Goal: Information Seeking & Learning: Learn about a topic

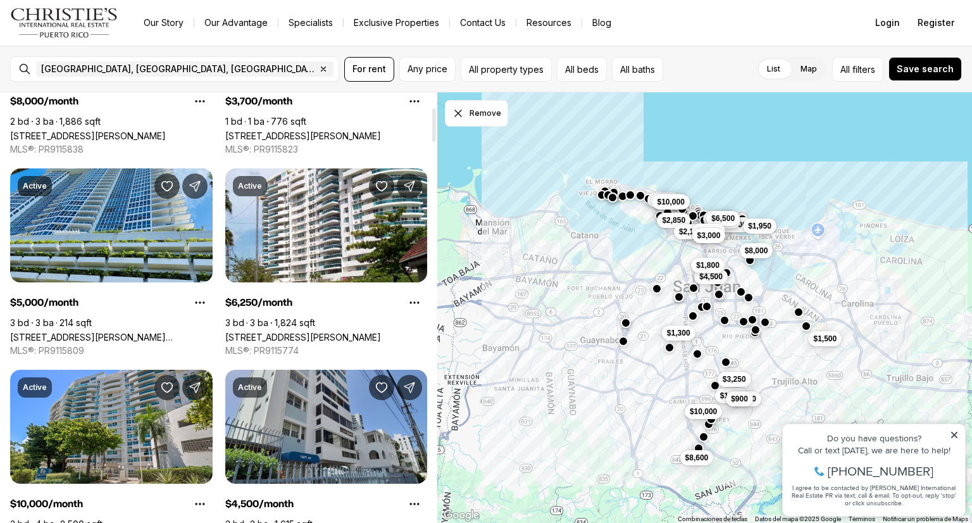
scroll to position [380, 0]
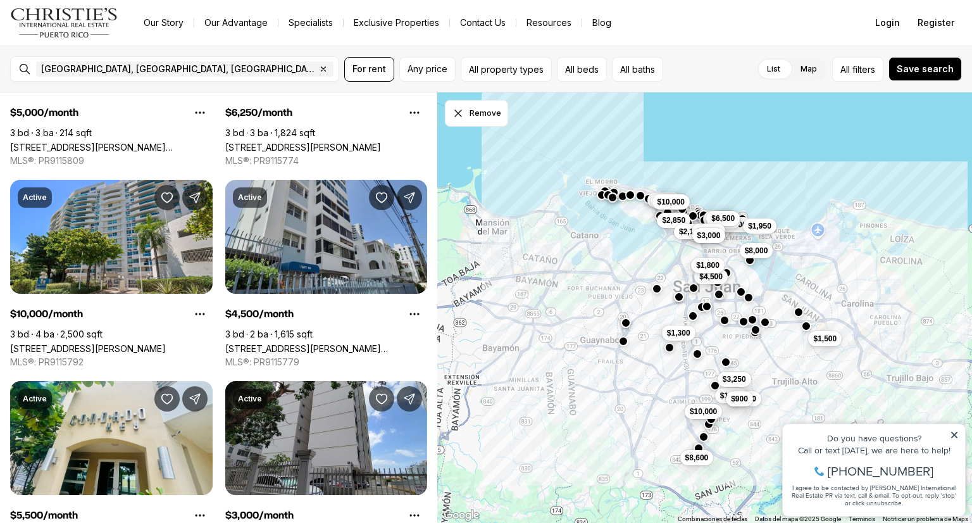
click at [952, 435] on icon at bounding box center [954, 434] width 9 height 9
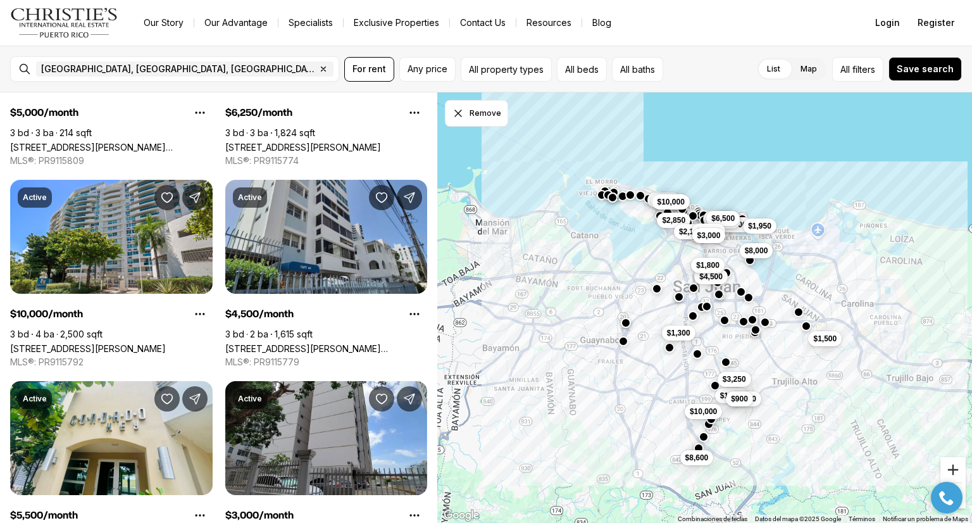
click at [957, 471] on button "Ampliar" at bounding box center [952, 469] width 25 height 25
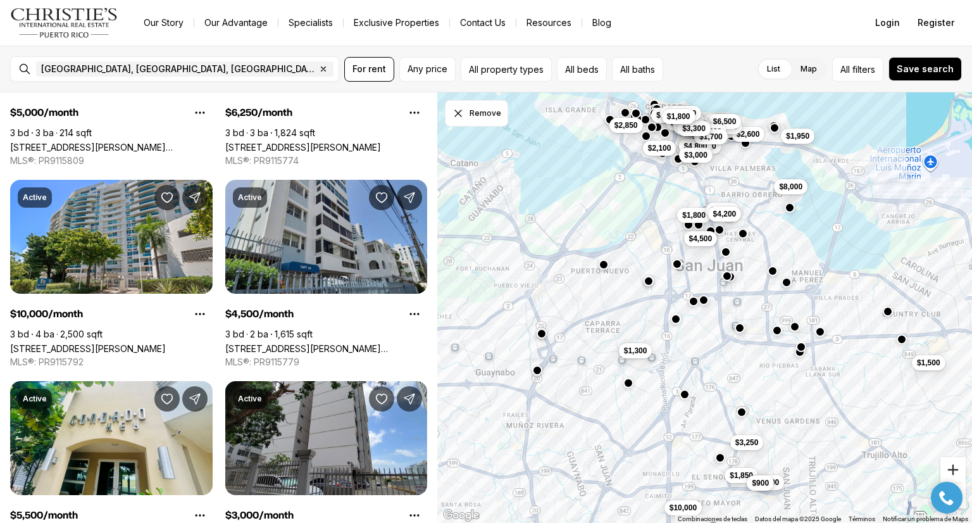
click at [957, 471] on button "Ampliar" at bounding box center [952, 469] width 25 height 25
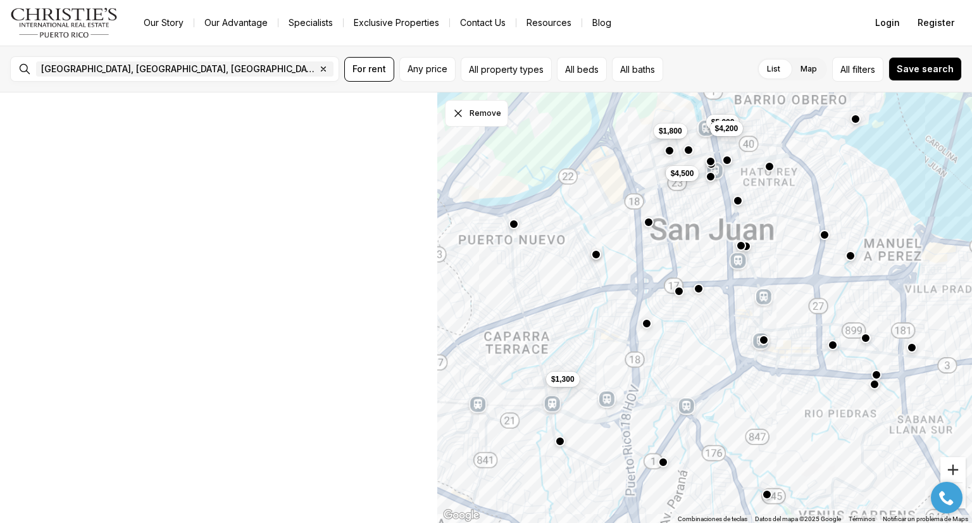
scroll to position [0, 0]
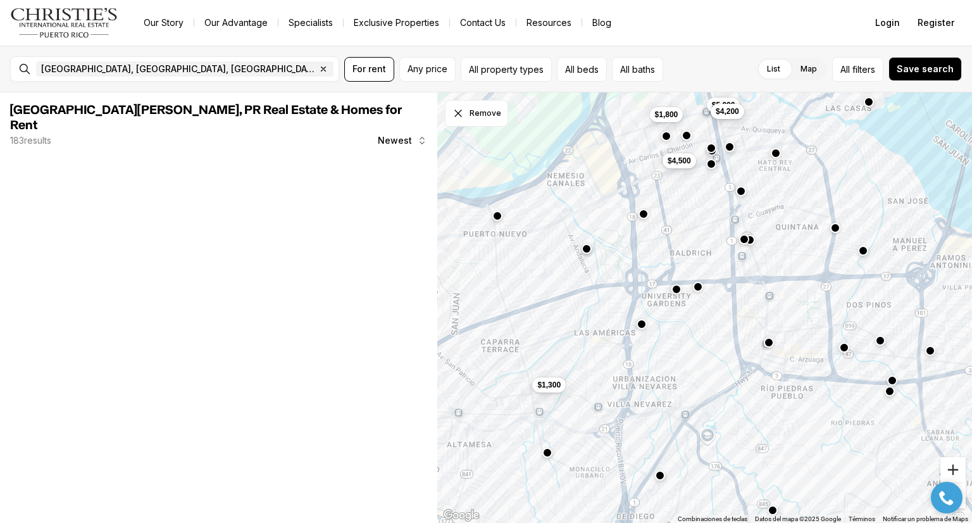
click at [957, 471] on button "Ampliar" at bounding box center [952, 469] width 25 height 25
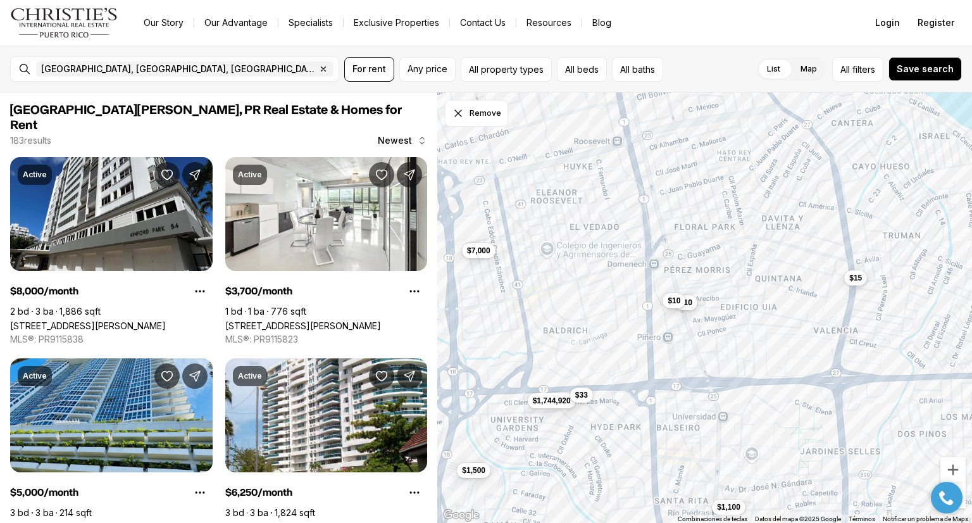
drag, startPoint x: 820, startPoint y: 299, endPoint x: 695, endPoint y: 406, distance: 163.8
click at [695, 409] on div "$1,744,920 $33 $1,100 $10 $10 $15 $7,000 $700 $800 $1,500" at bounding box center [704, 307] width 535 height 431
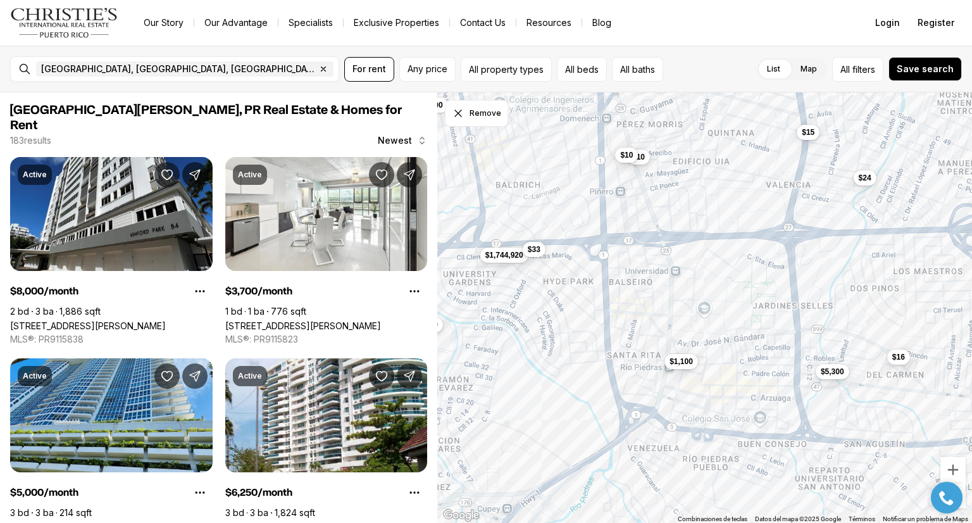
drag, startPoint x: 880, startPoint y: 421, endPoint x: 845, endPoint y: 302, distance: 124.0
click at [845, 302] on div "$1,744,920 $33 $1,100 $10 $10 $15 $7,000 $1,500 $4,500 $4,000 $1,800 $5,300 $2,…" at bounding box center [704, 307] width 535 height 431
click at [962, 496] on div at bounding box center [947, 497] width 35 height 35
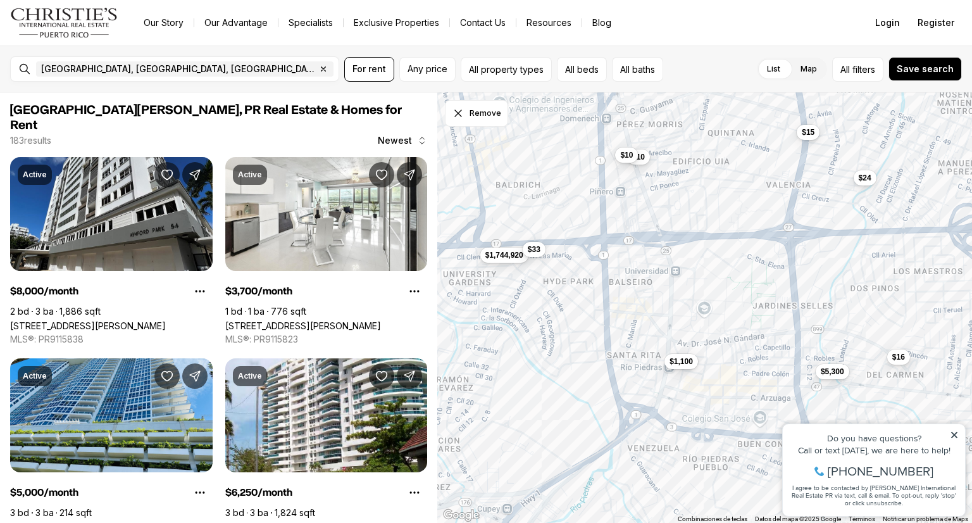
click at [955, 435] on icon at bounding box center [954, 435] width 6 height 6
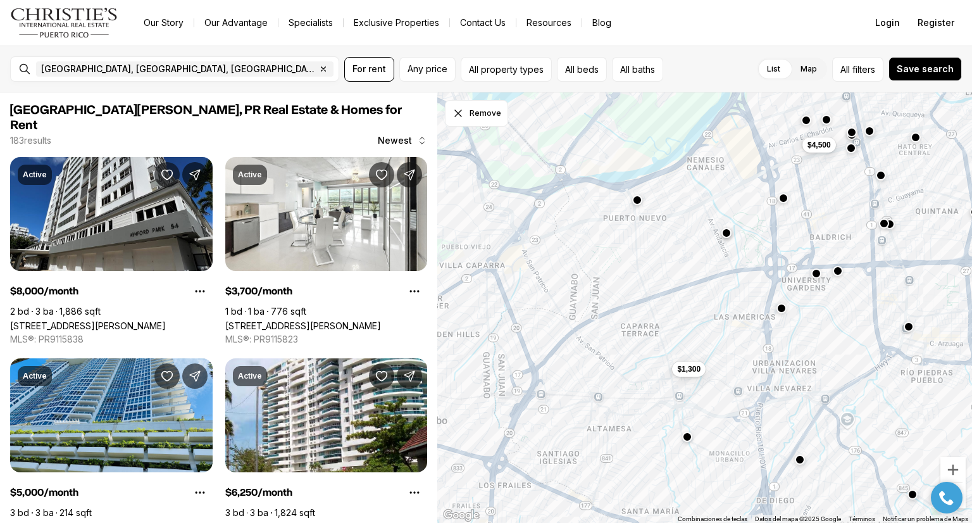
drag, startPoint x: 633, startPoint y: 335, endPoint x: 853, endPoint y: 360, distance: 221.0
click at [853, 359] on div "$1,300 $4,500" at bounding box center [704, 307] width 535 height 431
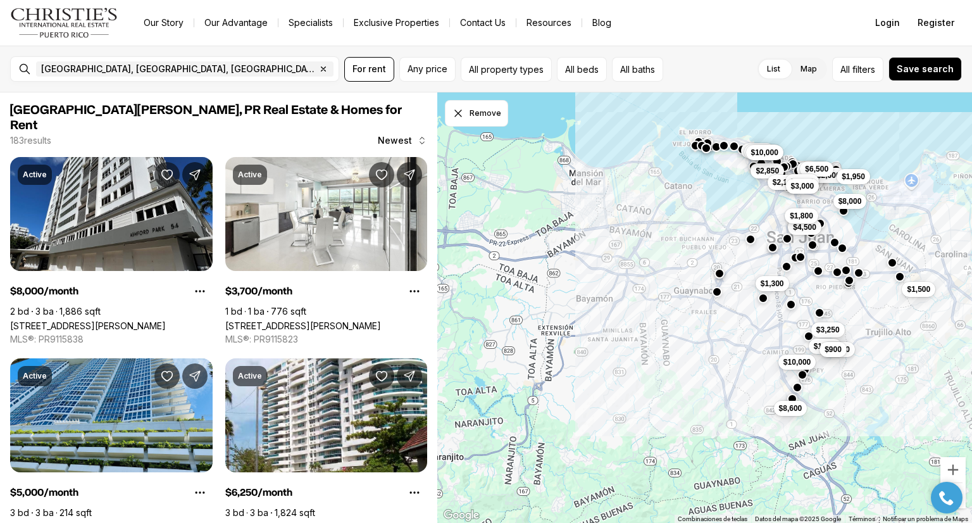
drag, startPoint x: 685, startPoint y: 307, endPoint x: 714, endPoint y: 257, distance: 57.9
click at [714, 257] on div "$1,300 $4,500 $1,800 $3,250 $1,850 $1,800 $900 $3,000 $5,000 $4,500 $9,950 $8,0…" at bounding box center [704, 307] width 535 height 431
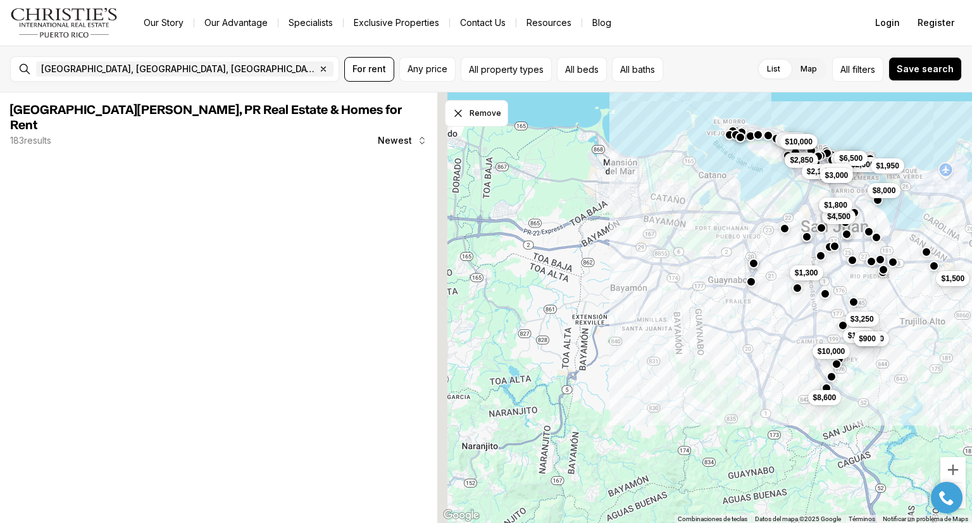
drag, startPoint x: 651, startPoint y: 290, endPoint x: 739, endPoint y: 287, distance: 88.7
click at [730, 287] on div "$1,300 $4,500 $1,800 $3,250 $1,850 $1,800 $900 $3,000 $5,000 $4,500 $9,950 $8,0…" at bounding box center [704, 307] width 535 height 431
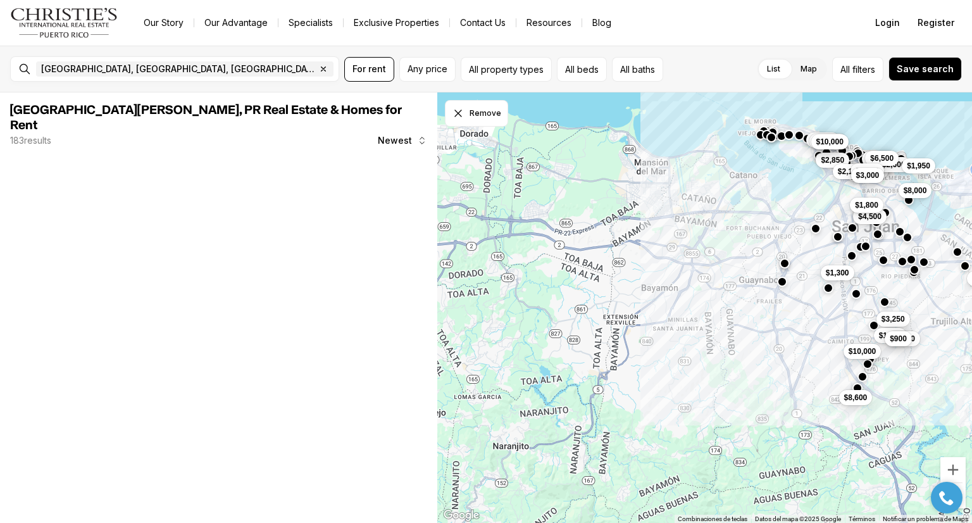
drag, startPoint x: 640, startPoint y: 318, endPoint x: 695, endPoint y: 315, distance: 55.1
click at [695, 315] on div "$1,300 $4,500 $1,800 $3,250 $1,850 $1,800 $900 $3,000 $5,000 $4,500 $9,950 $8,0…" at bounding box center [704, 307] width 535 height 431
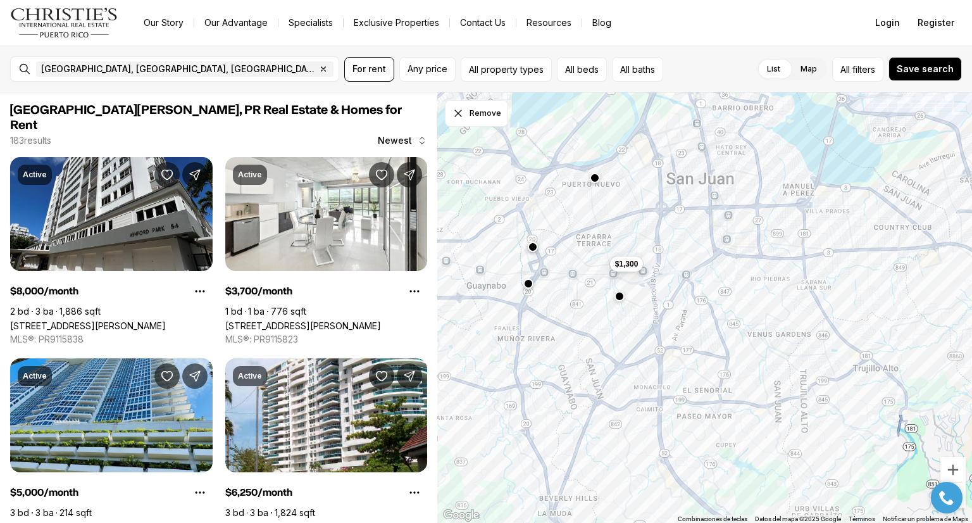
drag, startPoint x: 876, startPoint y: 271, endPoint x: 535, endPoint y: 317, distance: 344.8
click at [535, 317] on div "$1,300" at bounding box center [704, 307] width 535 height 431
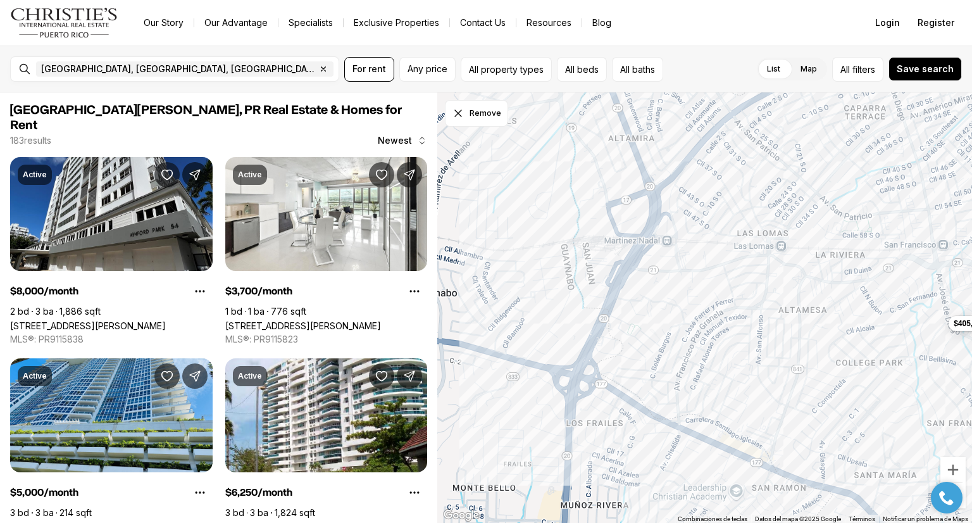
drag, startPoint x: 637, startPoint y: 214, endPoint x: 638, endPoint y: 430, distance: 215.8
click at [638, 430] on div "$405,450" at bounding box center [704, 307] width 535 height 431
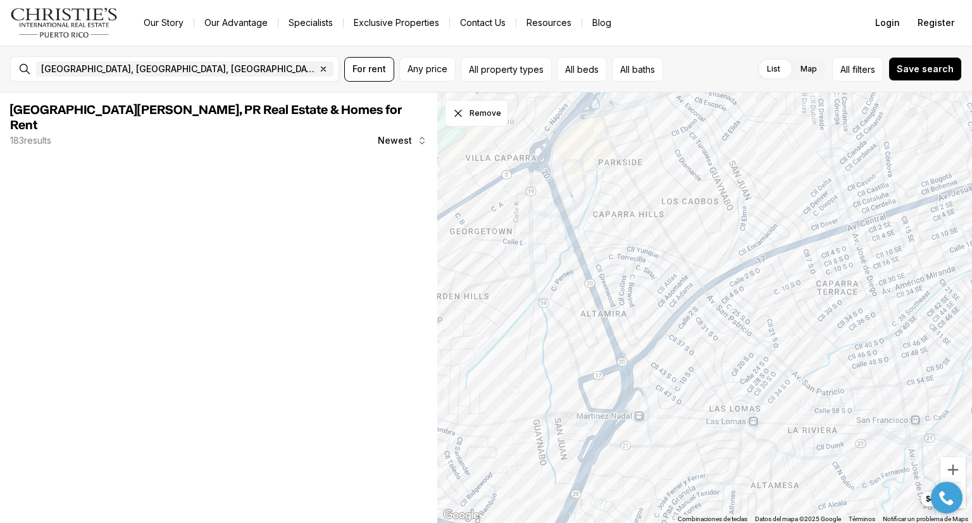
drag, startPoint x: 615, startPoint y: 402, endPoint x: 614, endPoint y: 453, distance: 51.3
click at [614, 453] on div "$405,450" at bounding box center [704, 307] width 535 height 431
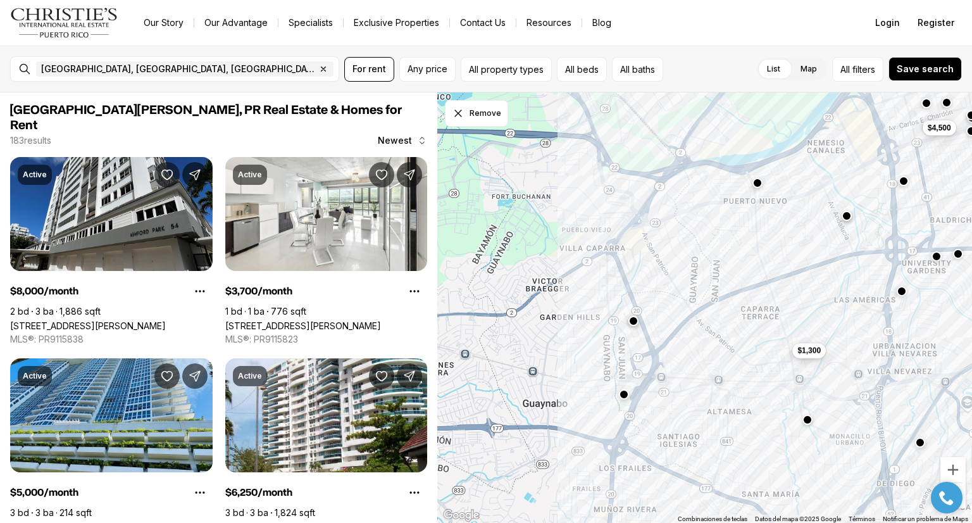
click at [803, 349] on span "$1,300" at bounding box center [808, 351] width 23 height 10
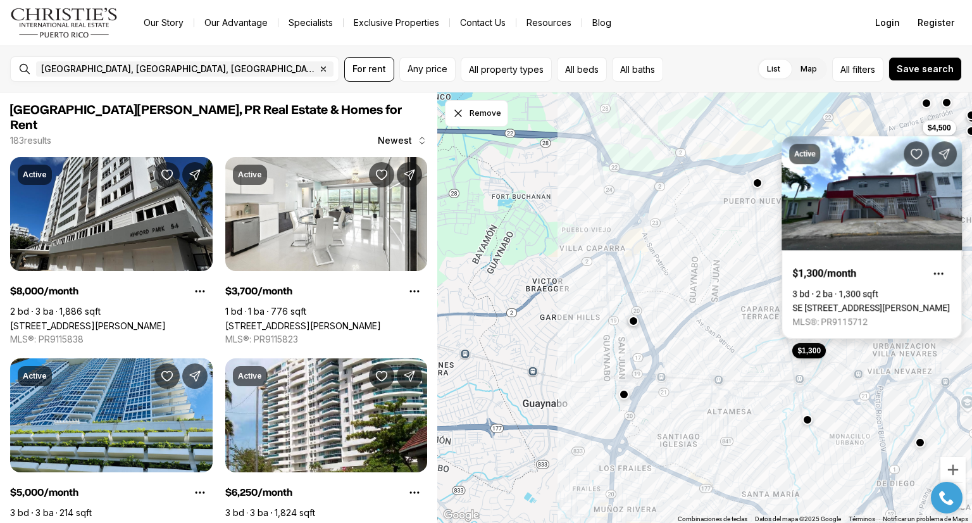
click at [911, 302] on link "SE [STREET_ADDRESS][PERSON_NAME]" at bounding box center [871, 307] width 158 height 10
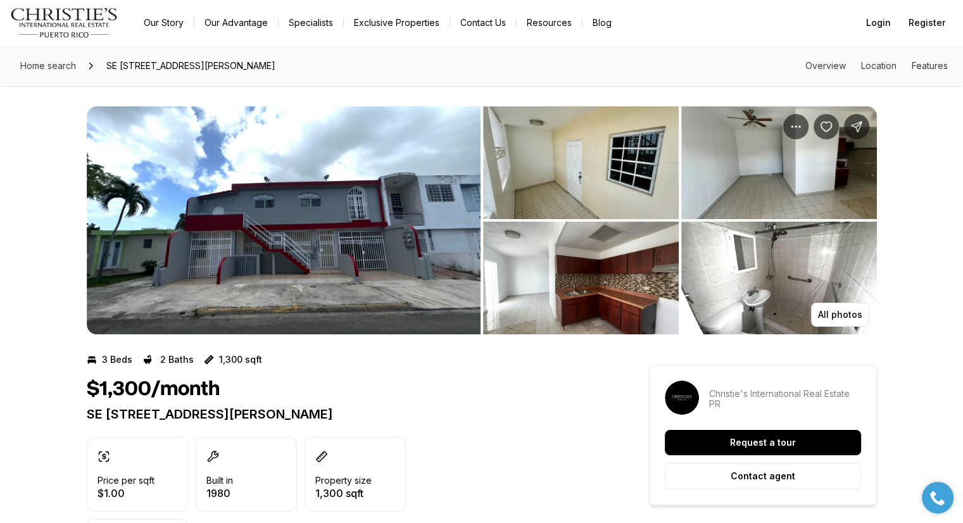
scroll to position [63, 0]
